Goal: Task Accomplishment & Management: Use online tool/utility

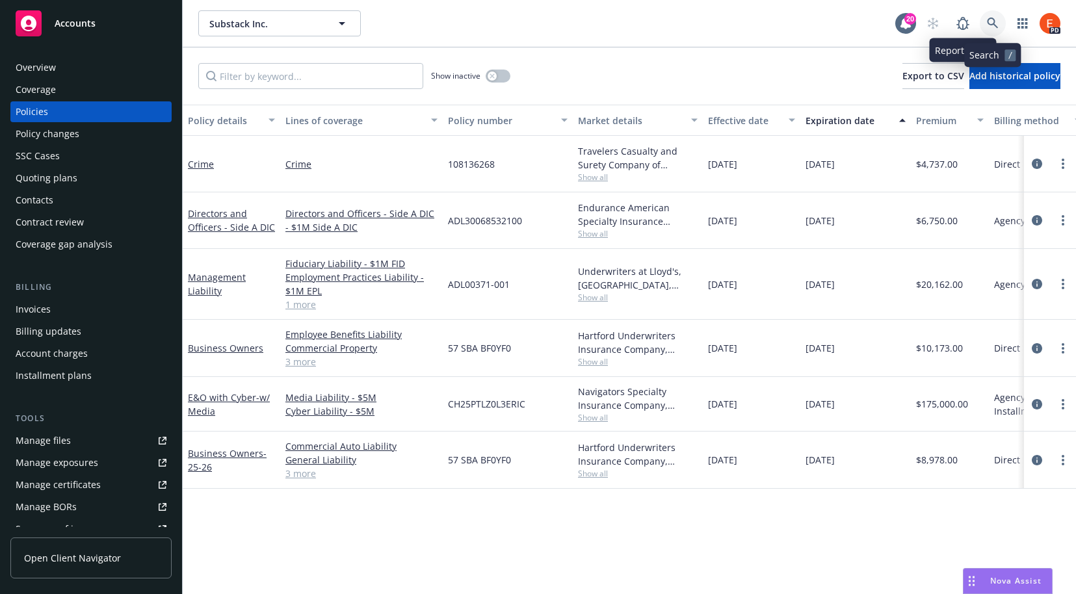
click at [998, 21] on icon at bounding box center [993, 24] width 12 height 12
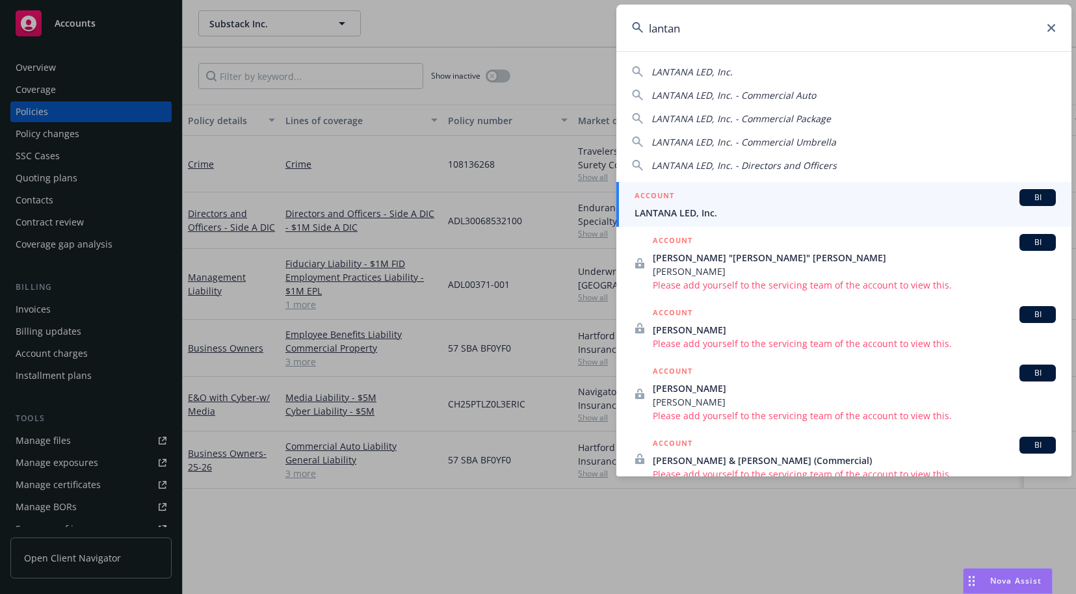
type input "lantan"
click at [730, 195] on div "ACCOUNT BI" at bounding box center [845, 197] width 421 height 17
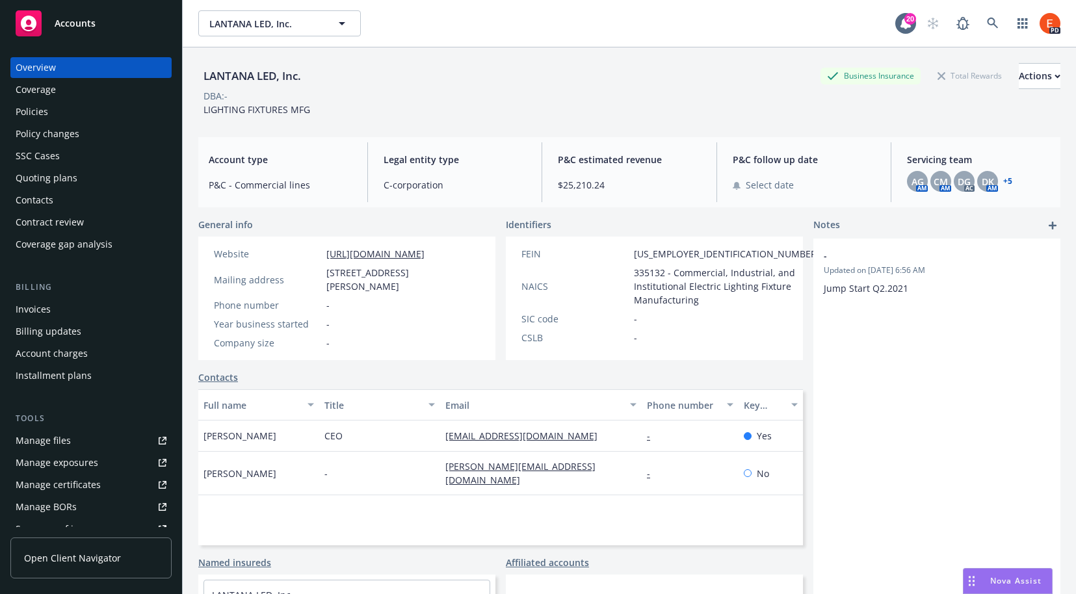
click at [1004, 180] on link "+ 5" at bounding box center [1008, 182] width 9 height 8
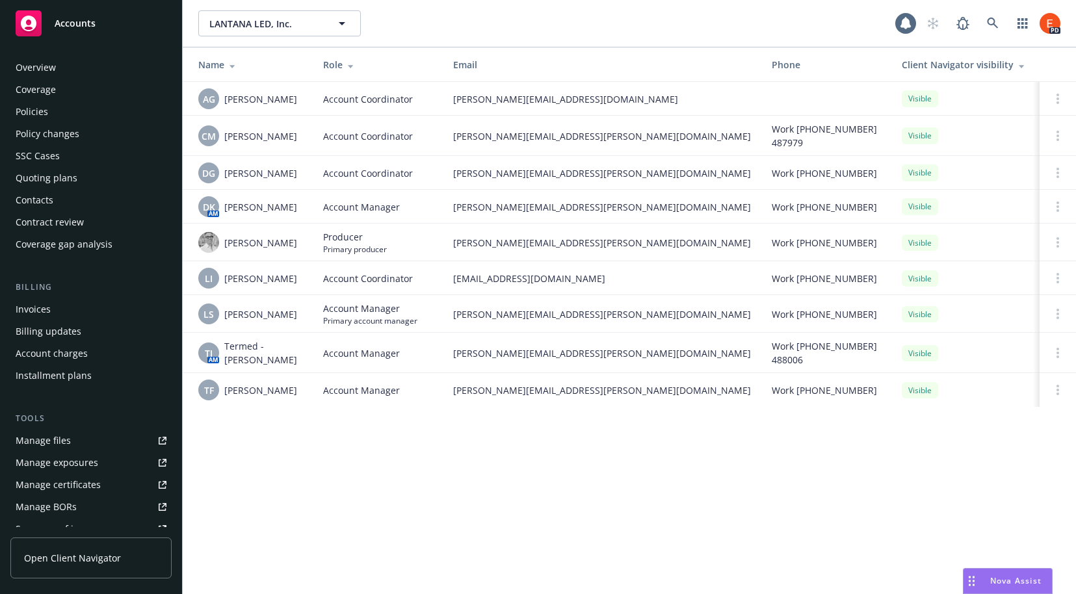
scroll to position [231, 0]
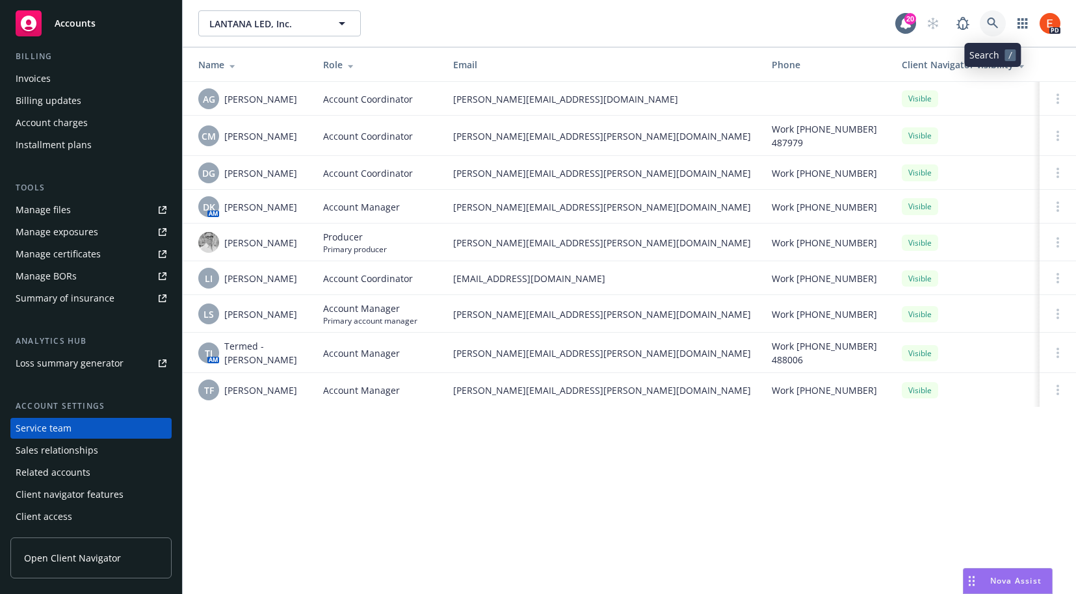
click at [999, 23] on link at bounding box center [993, 23] width 26 height 26
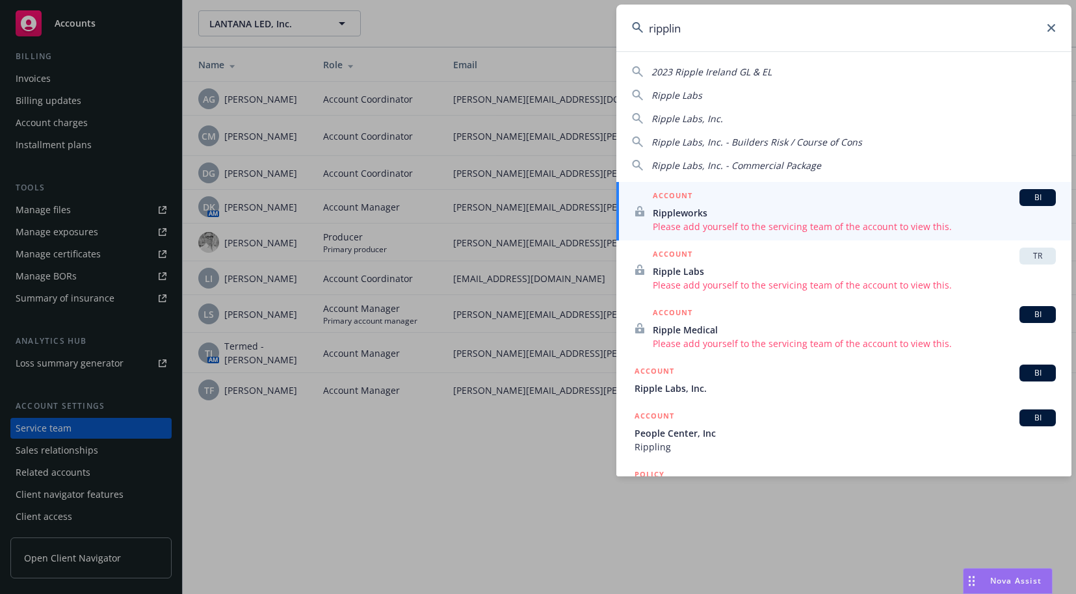
type input "rippling"
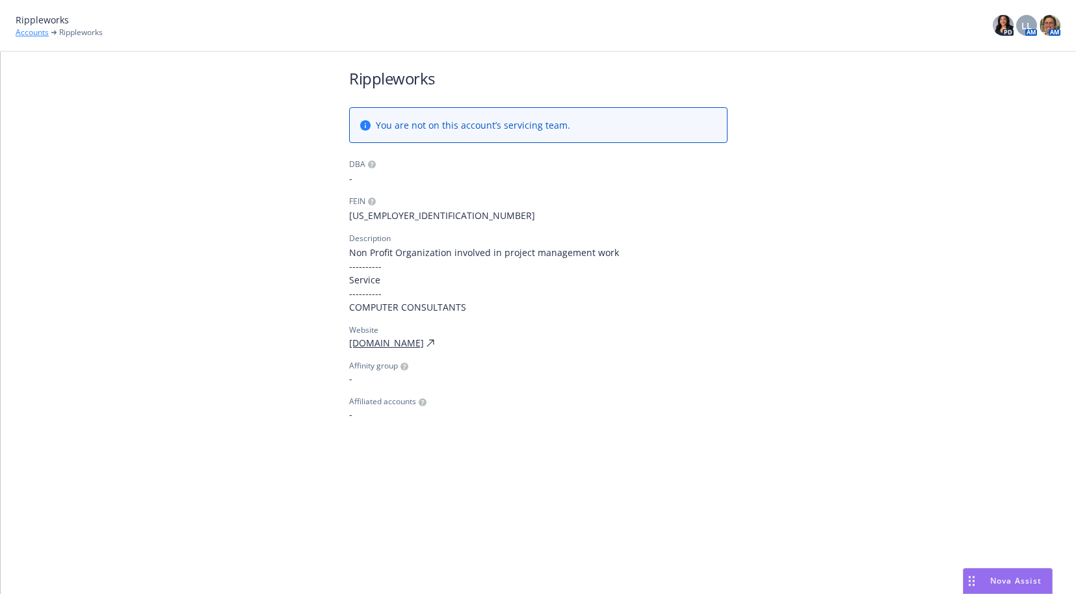
click at [25, 35] on link "Accounts" at bounding box center [32, 33] width 33 height 12
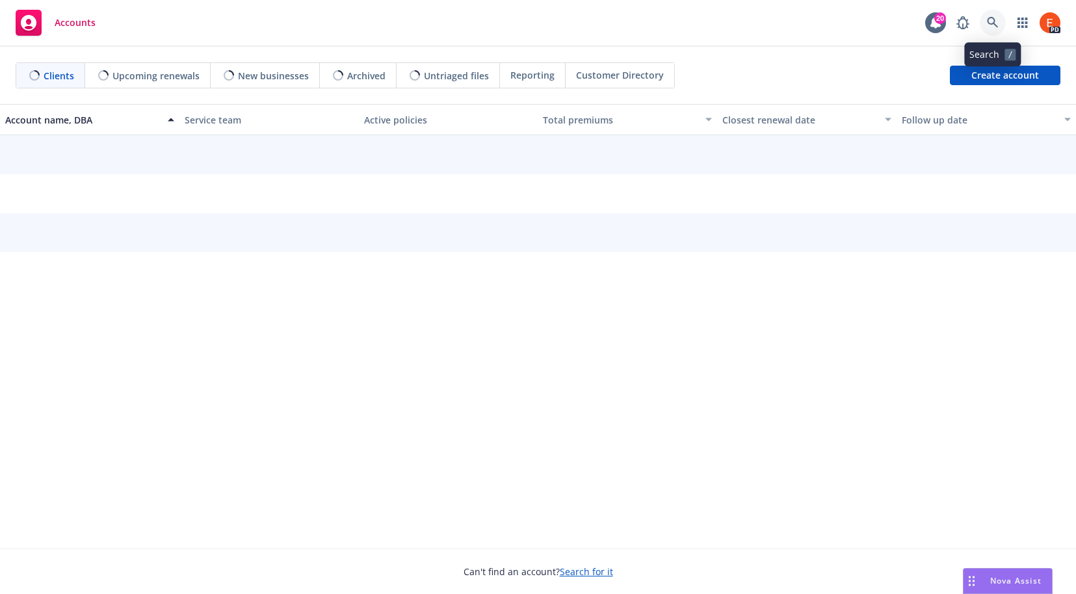
click at [993, 22] on icon at bounding box center [992, 22] width 11 height 11
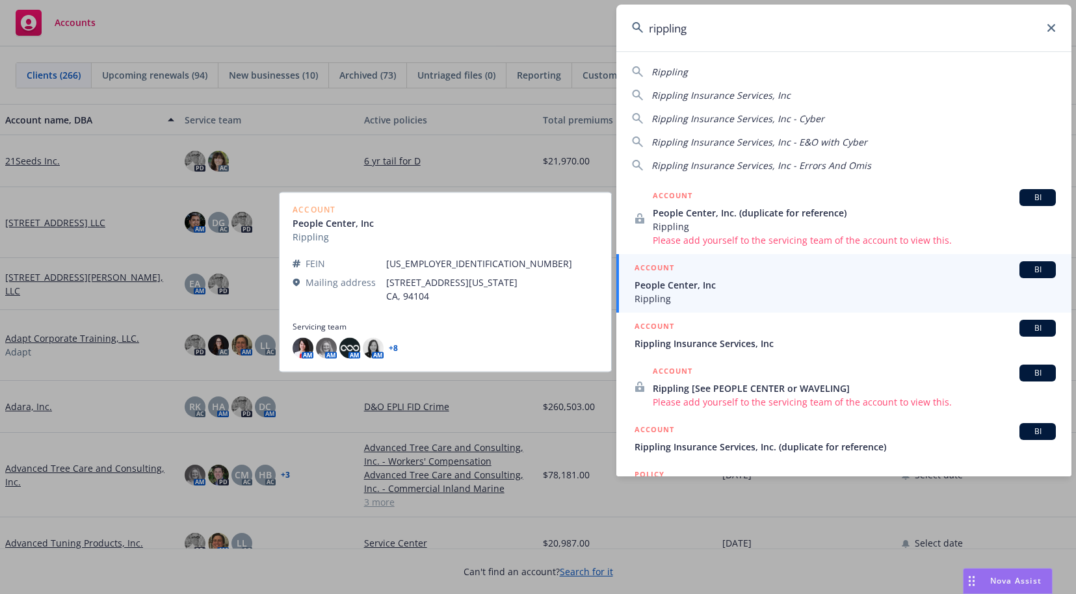
scroll to position [3, 0]
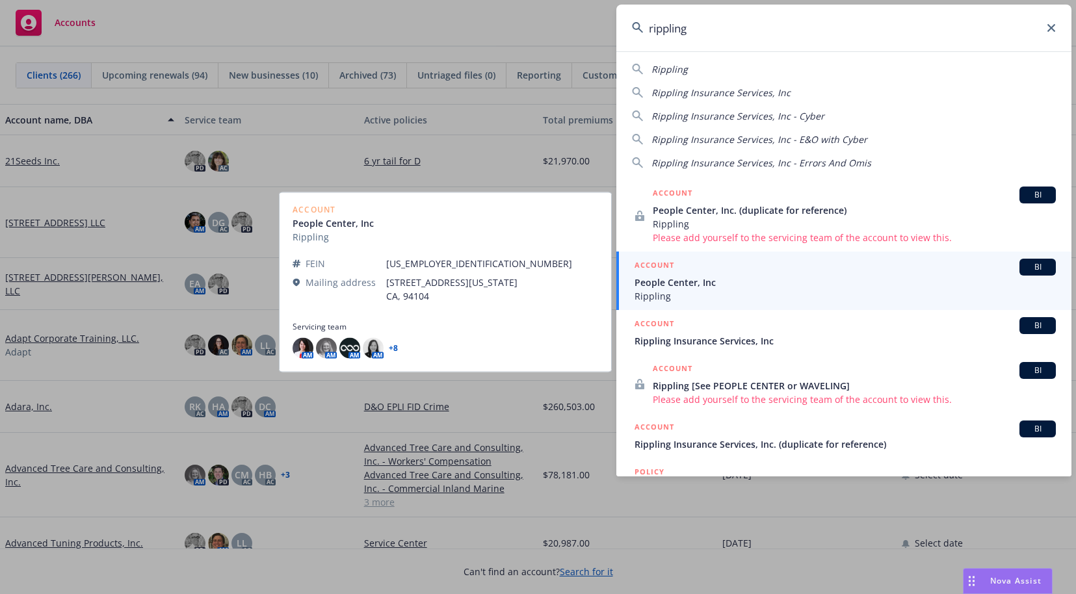
type input "rippling"
click at [717, 271] on div "ACCOUNT BI" at bounding box center [845, 267] width 421 height 17
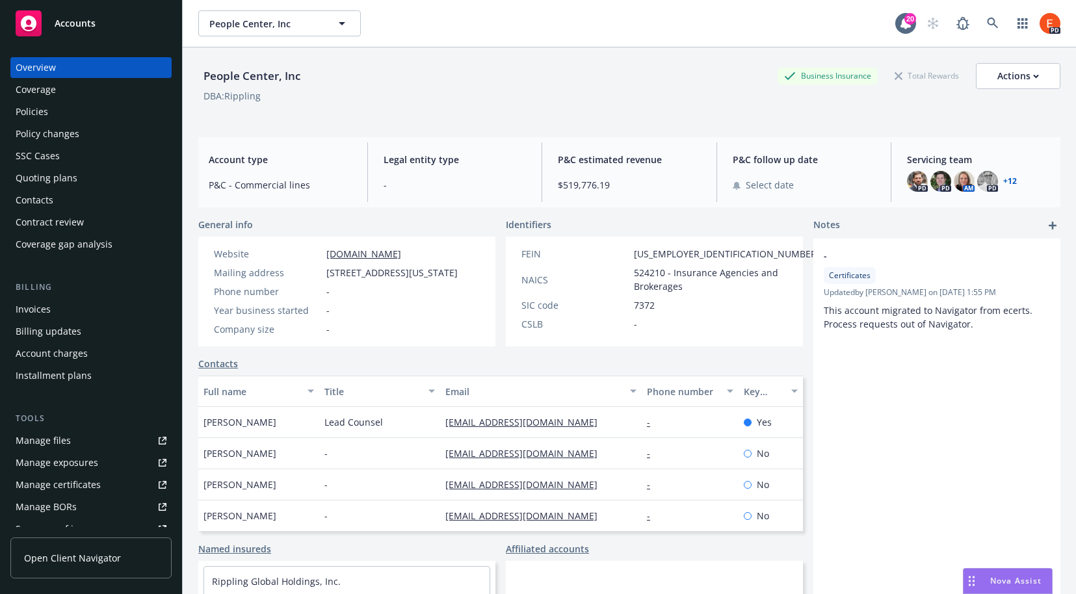
click at [37, 89] on div "Coverage" at bounding box center [36, 89] width 40 height 21
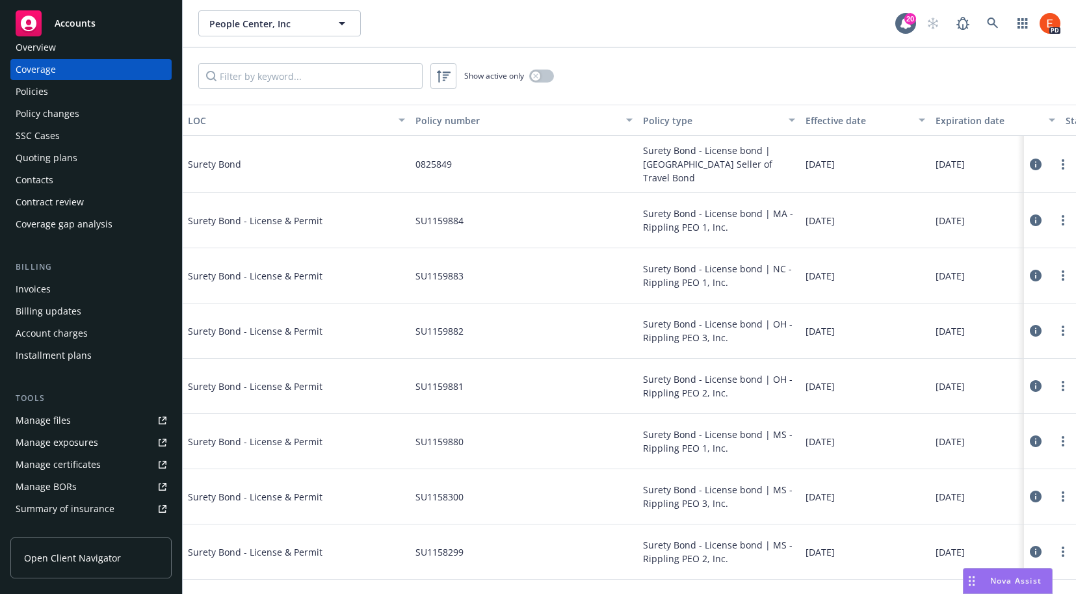
scroll to position [25, 0]
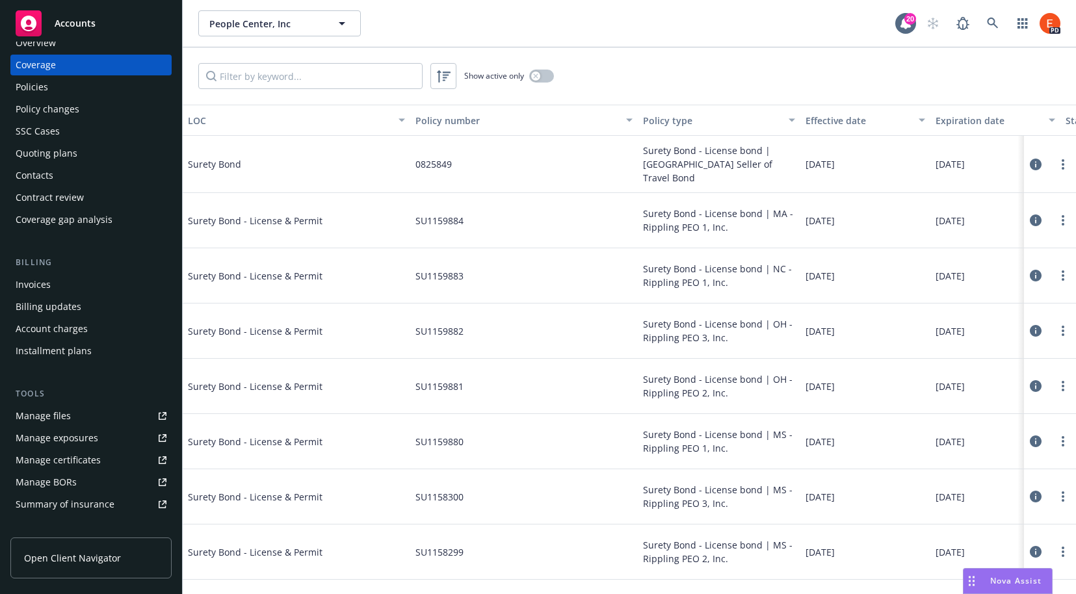
click at [78, 507] on div "Summary of insurance" at bounding box center [65, 504] width 99 height 21
click at [37, 93] on div "Policies" at bounding box center [32, 87] width 33 height 21
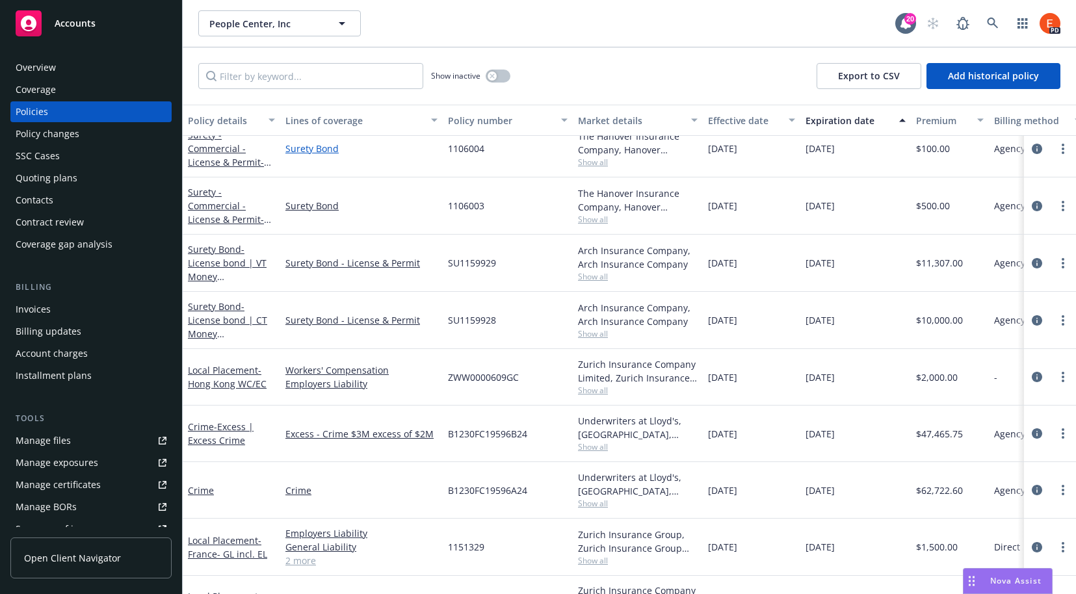
scroll to position [196, 0]
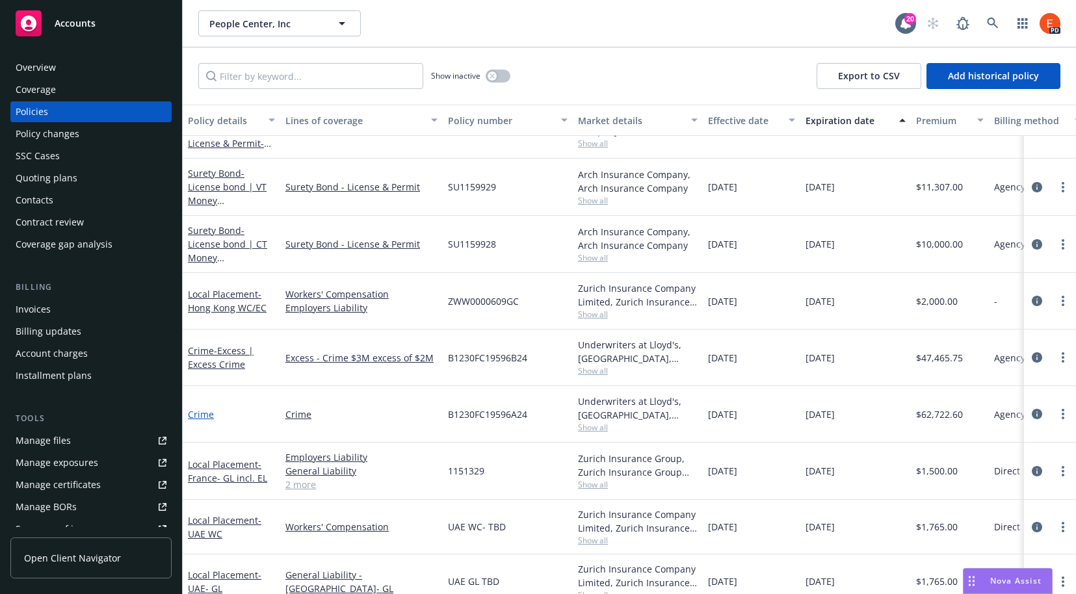
click at [198, 414] on link "Crime" at bounding box center [201, 414] width 26 height 12
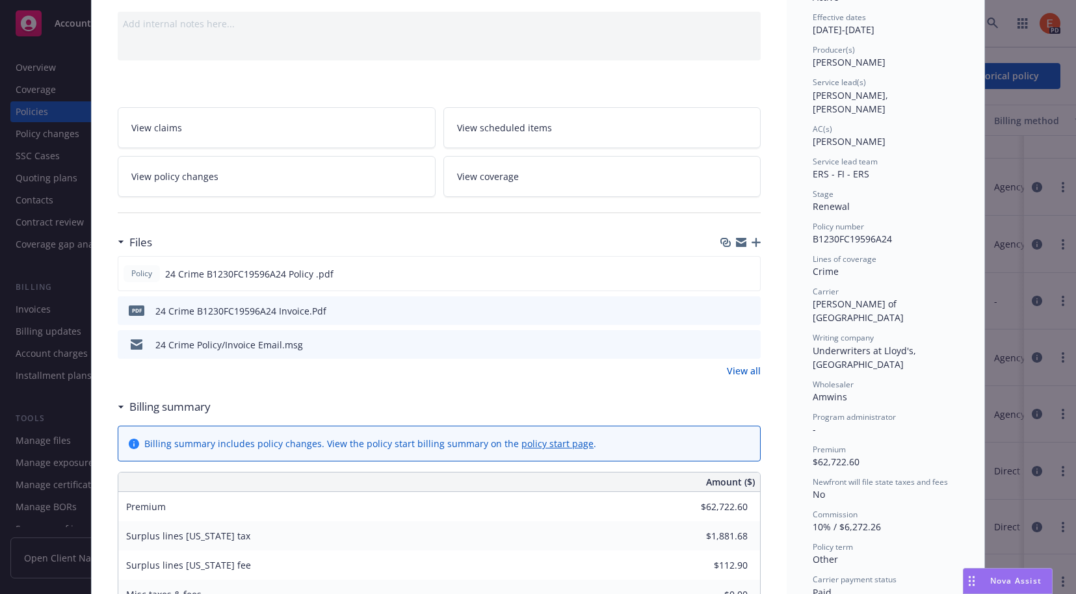
scroll to position [111, 0]
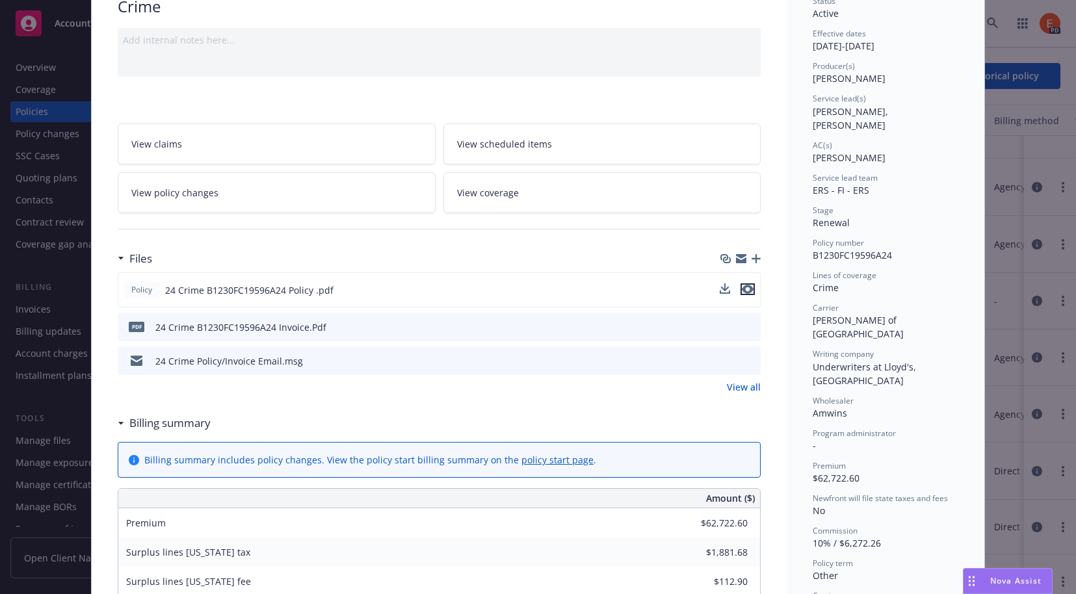
click at [746, 290] on icon "preview file" at bounding box center [748, 289] width 12 height 9
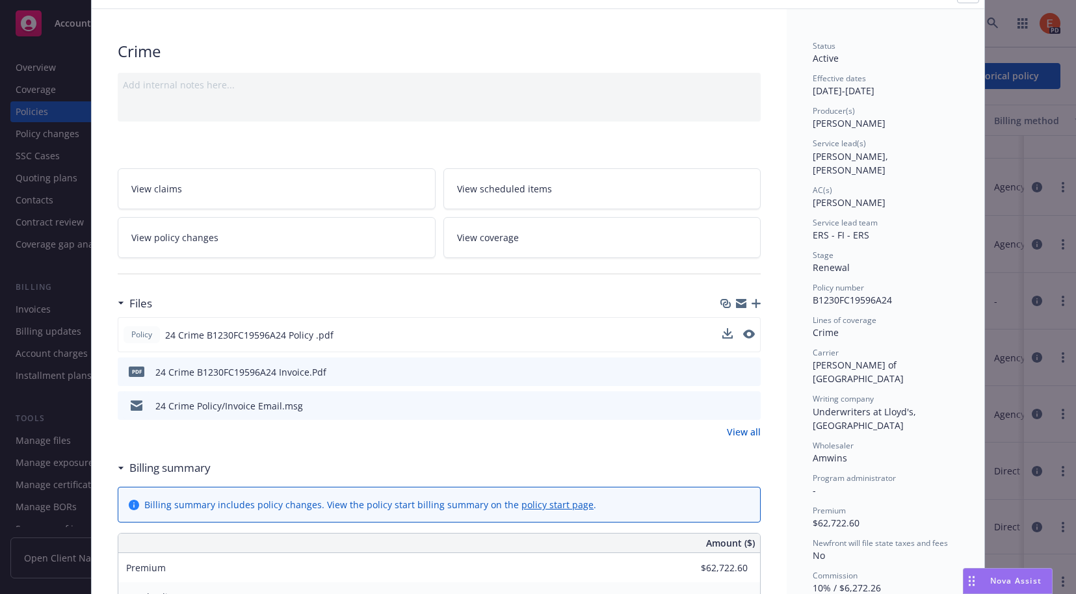
scroll to position [0, 0]
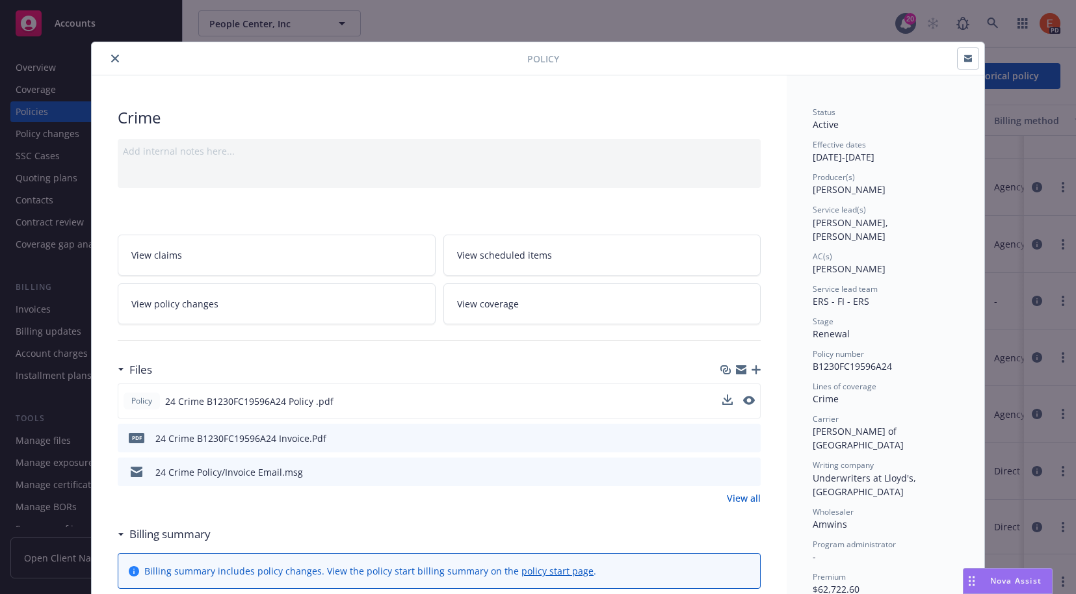
click at [111, 60] on icon "close" at bounding box center [115, 59] width 8 height 8
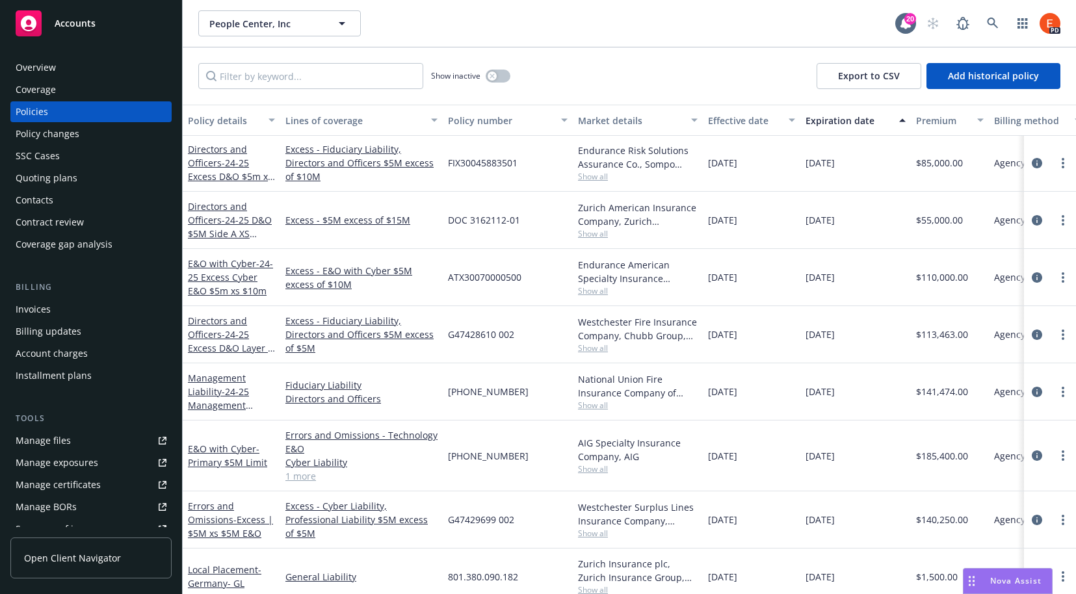
scroll to position [843, 0]
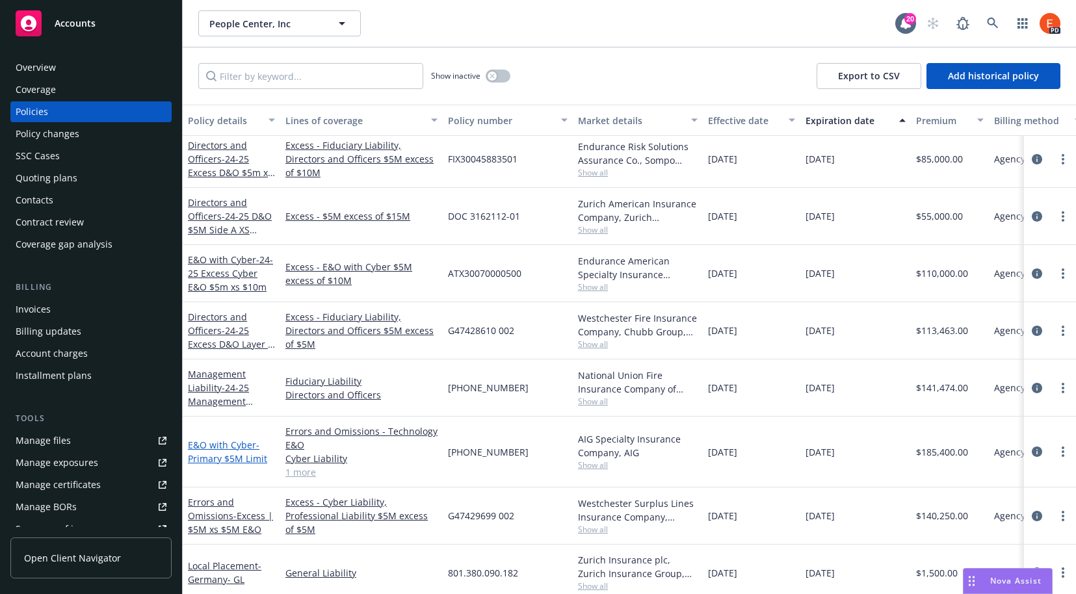
click at [206, 448] on link "E&O with Cyber - Primary $5M Limit" at bounding box center [227, 452] width 79 height 26
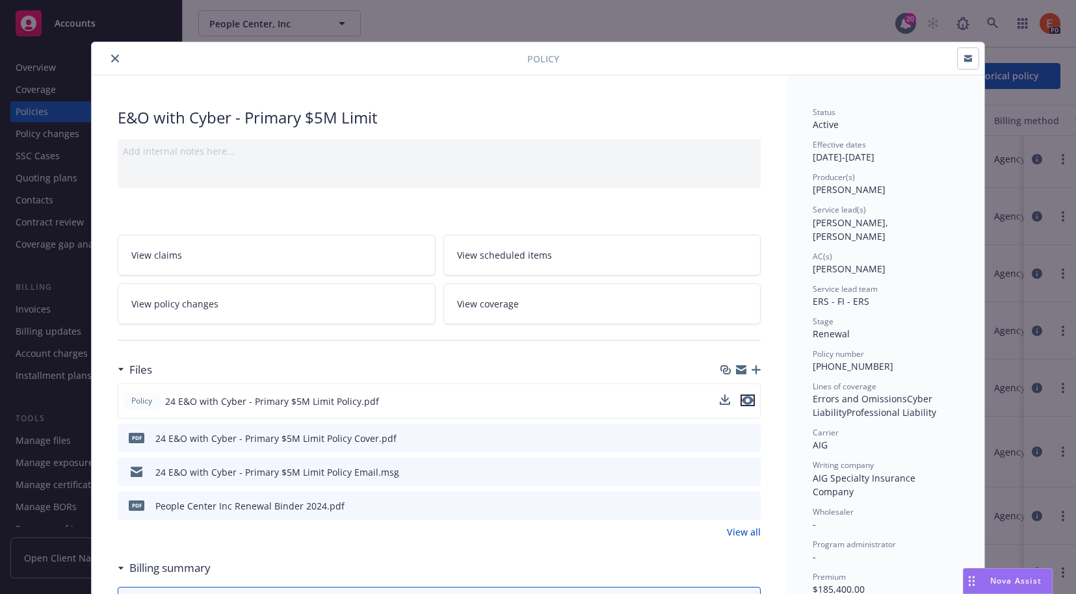
click at [742, 401] on icon "preview file" at bounding box center [748, 400] width 12 height 9
click at [113, 60] on icon "close" at bounding box center [115, 59] width 8 height 8
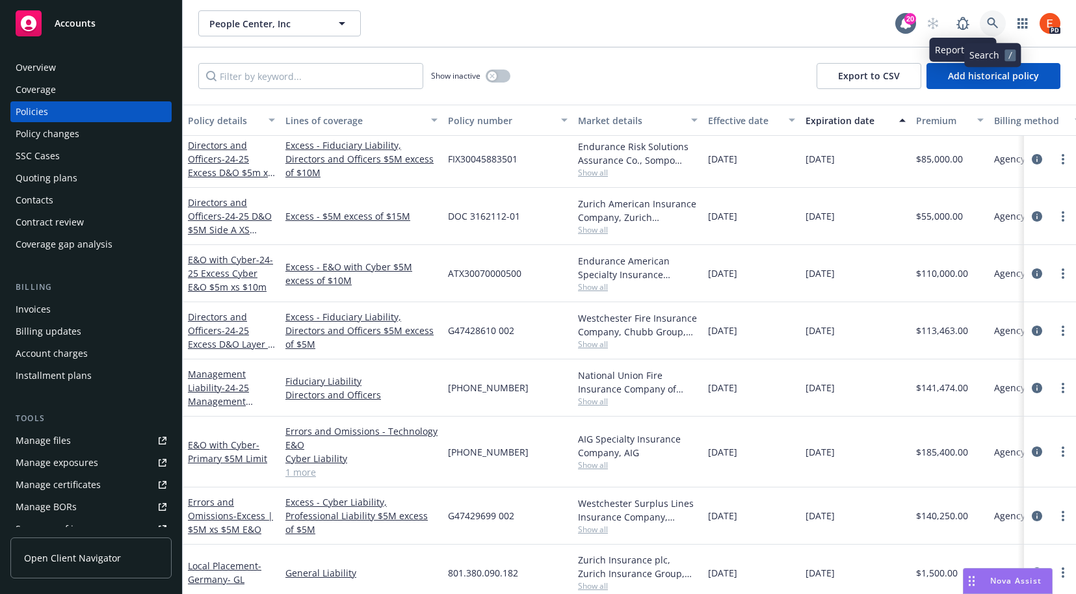
click at [983, 21] on link at bounding box center [993, 23] width 26 height 26
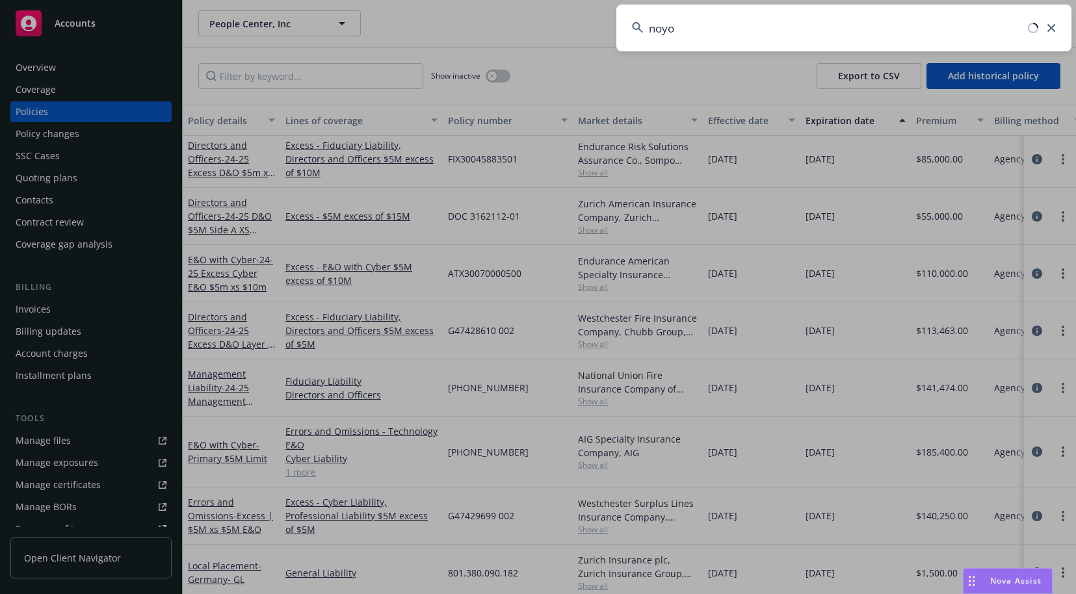
type input "noyo"
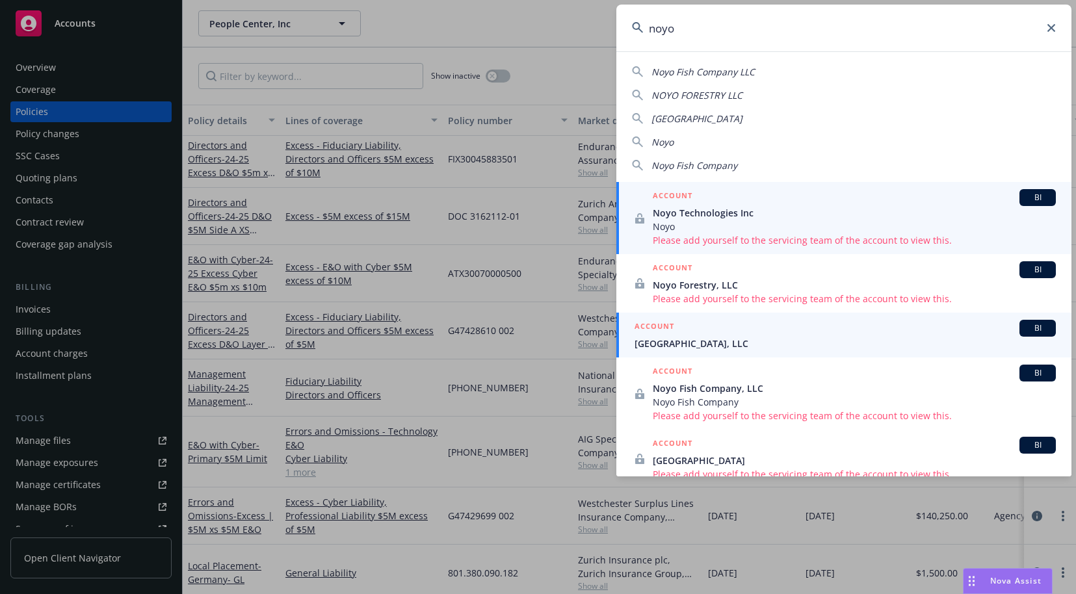
click at [681, 342] on span "[GEOGRAPHIC_DATA], LLC" at bounding box center [845, 344] width 421 height 14
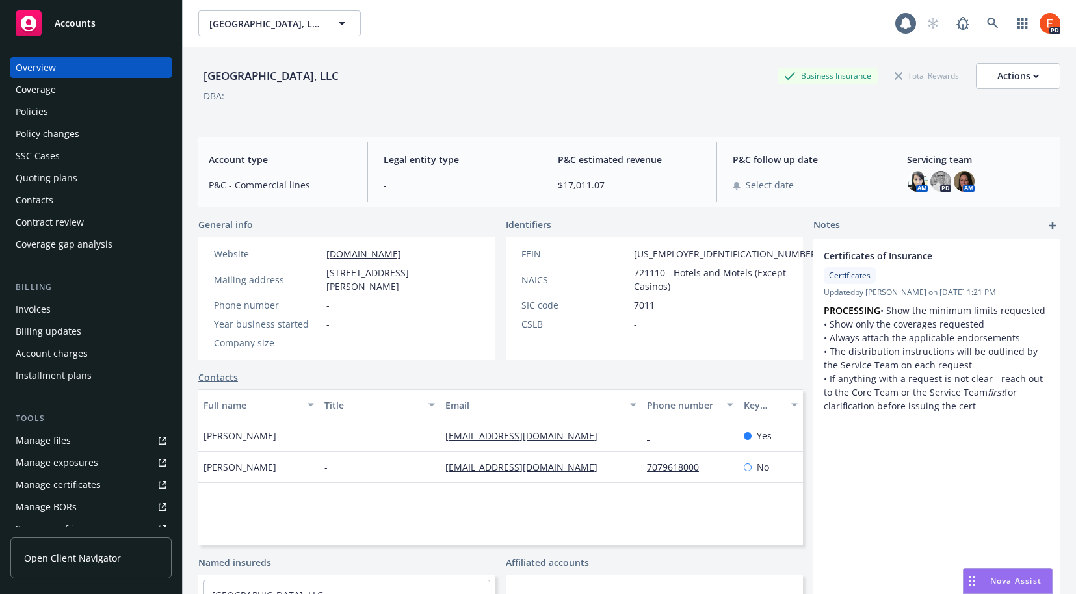
click at [25, 111] on div "Policies" at bounding box center [32, 111] width 33 height 21
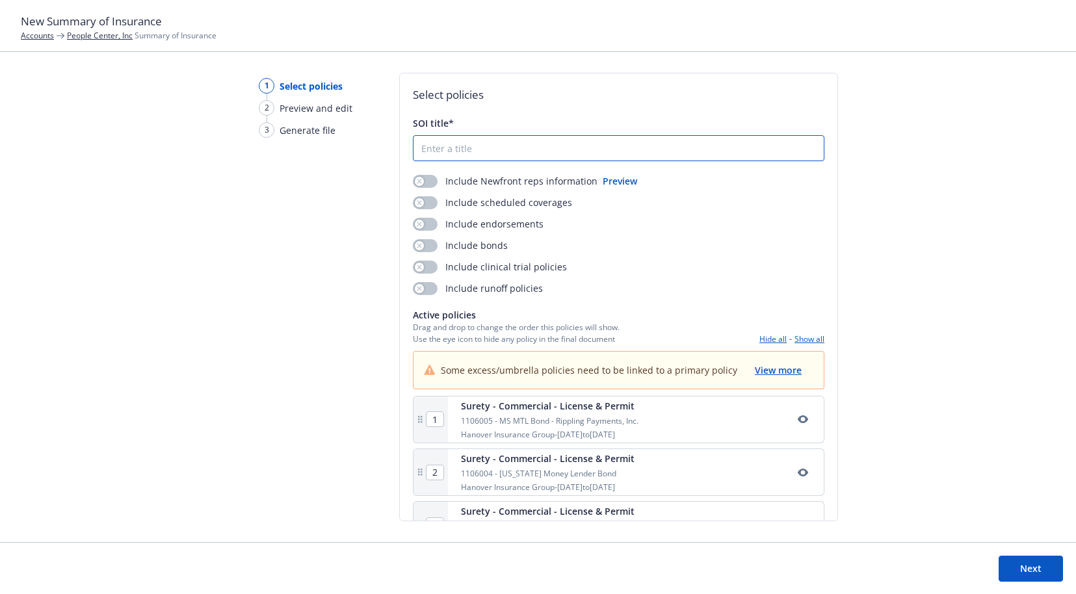
click at [516, 148] on input "SOI title*" at bounding box center [619, 148] width 410 height 25
type input "SOI"
click at [1024, 566] on button "Next" at bounding box center [1031, 569] width 64 height 26
